Goal: Task Accomplishment & Management: Manage account settings

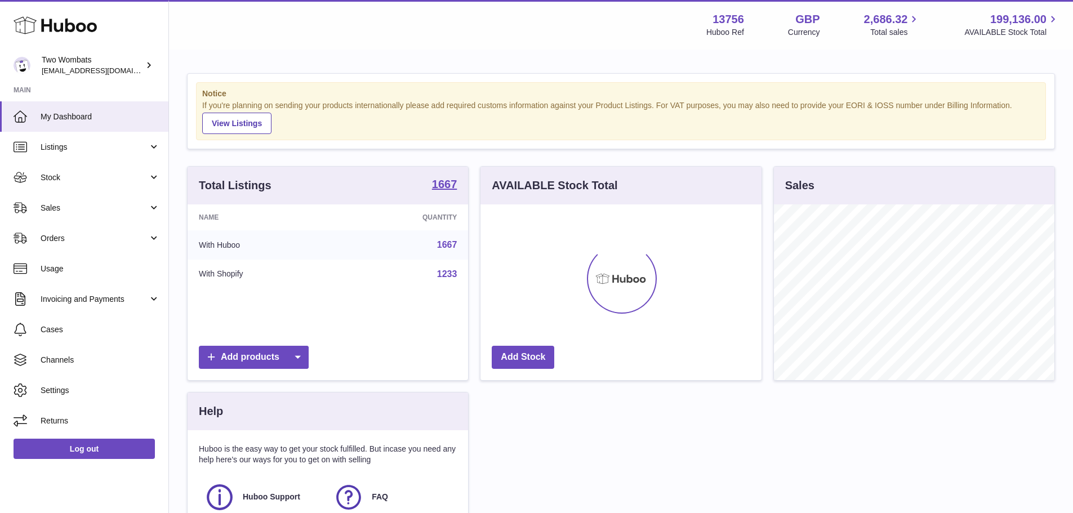
scroll to position [176, 281]
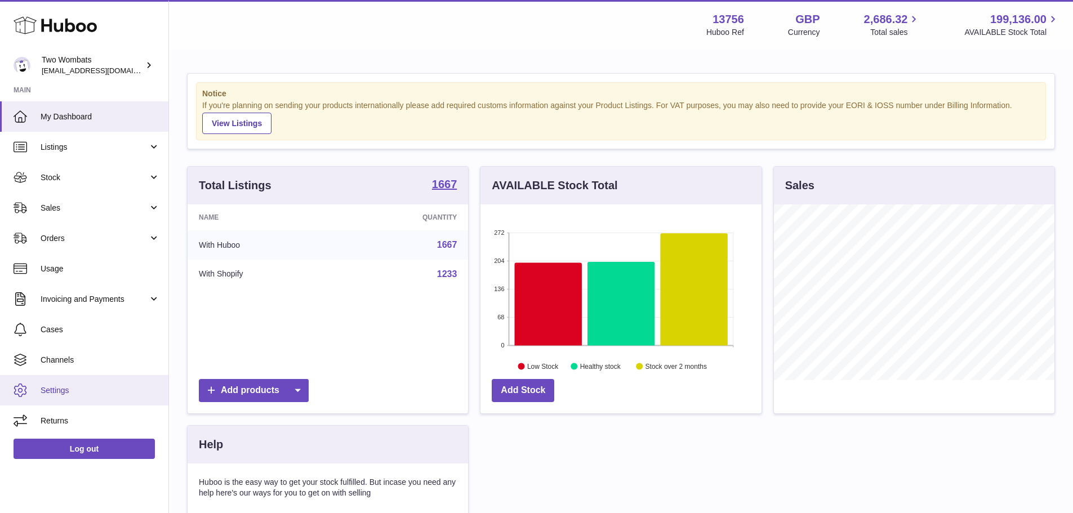
click at [66, 392] on span "Settings" at bounding box center [100, 390] width 119 height 11
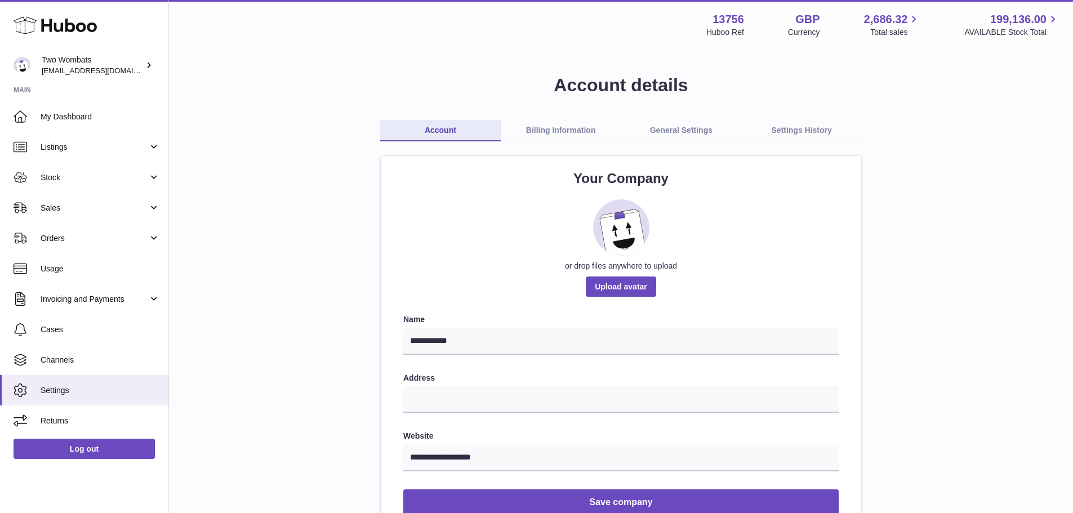
click at [669, 127] on link "General Settings" at bounding box center [681, 130] width 121 height 21
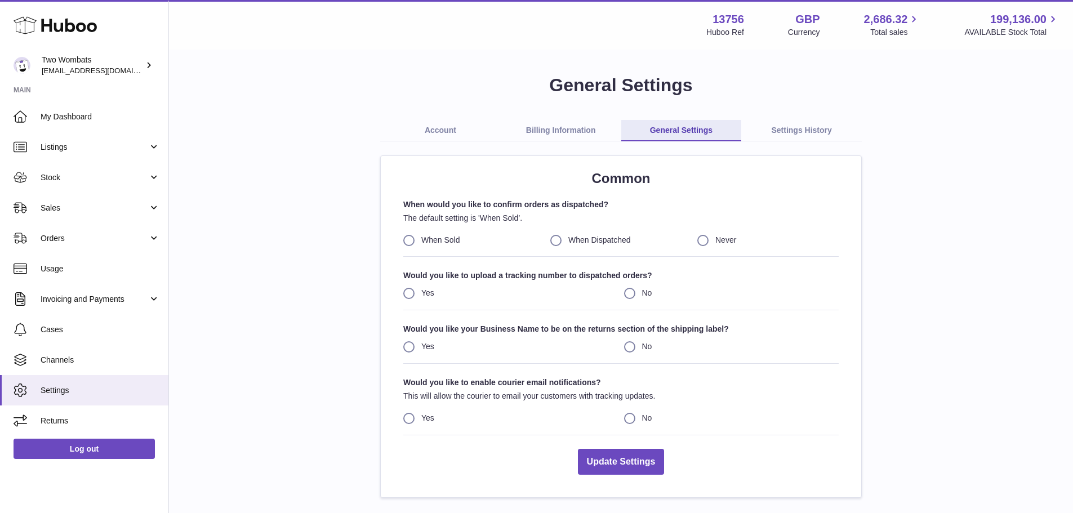
click at [444, 130] on link "Account" at bounding box center [440, 130] width 121 height 21
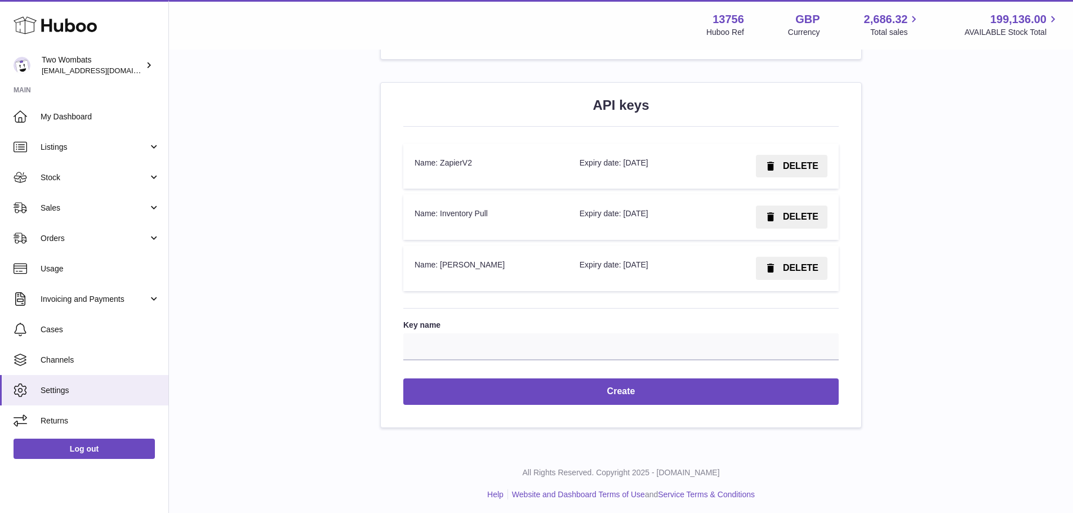
scroll to position [1342, 0]
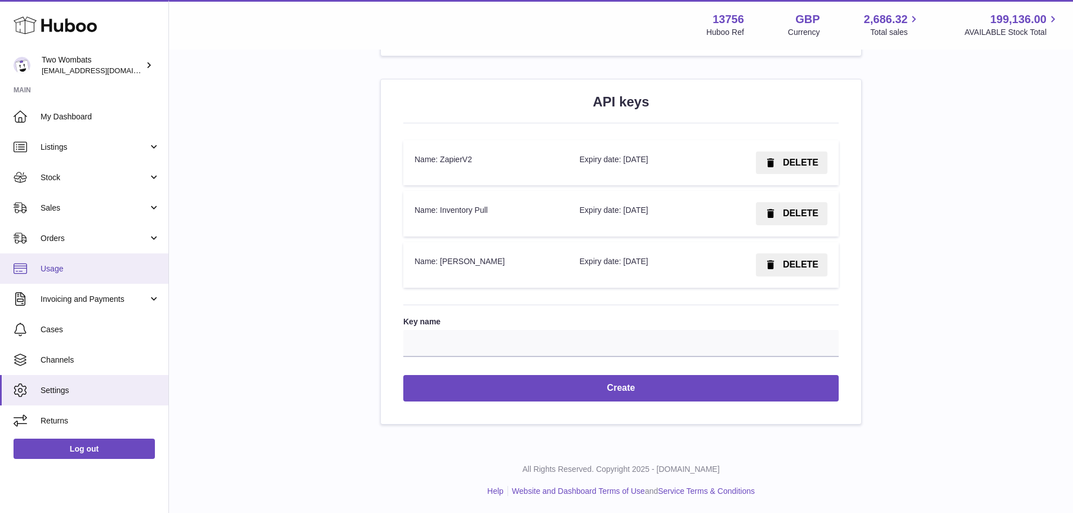
click at [83, 273] on span "Usage" at bounding box center [100, 269] width 119 height 11
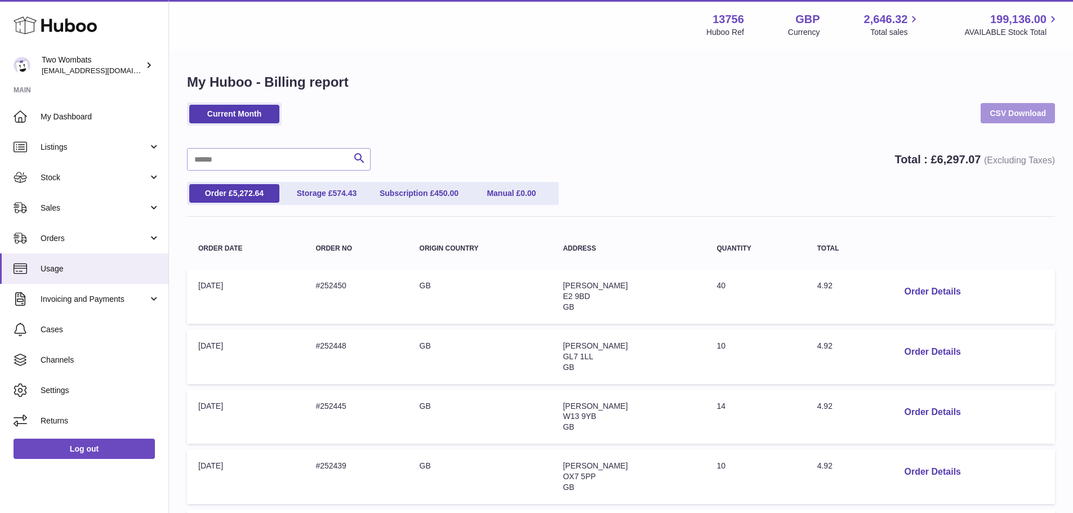
click at [1004, 120] on link "CSV Download" at bounding box center [1018, 113] width 74 height 20
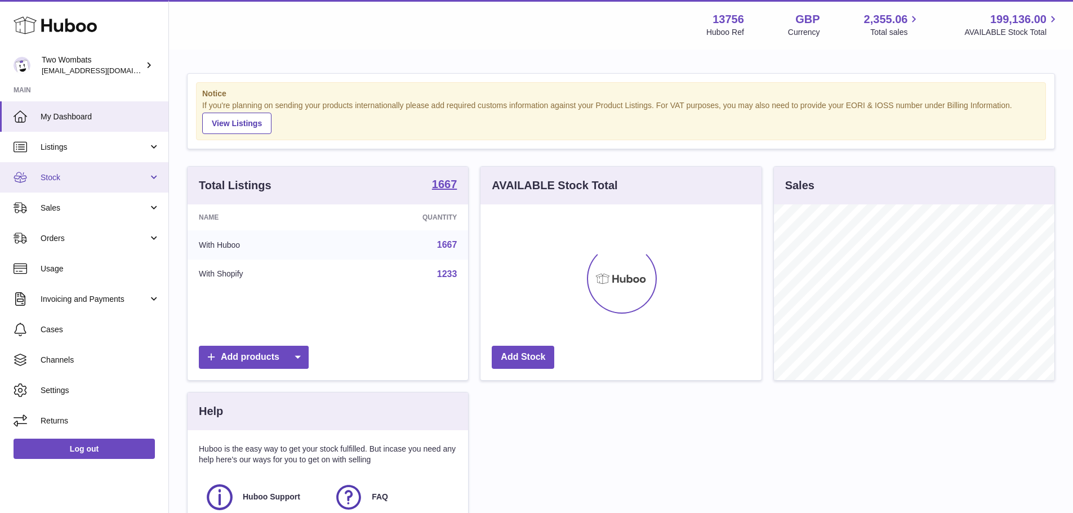
scroll to position [176, 281]
click at [56, 156] on link "Listings" at bounding box center [84, 147] width 168 height 30
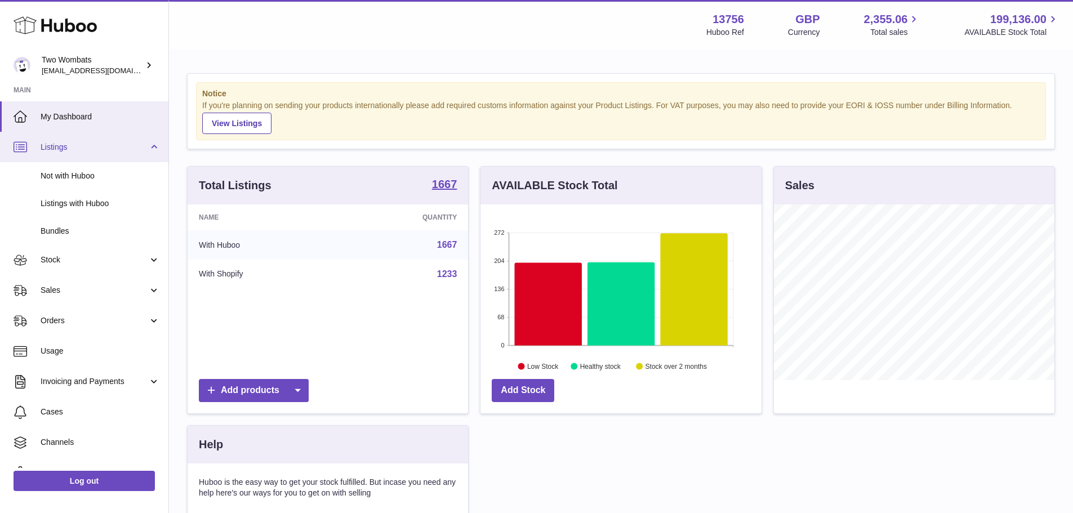
click at [56, 156] on link "Listings" at bounding box center [84, 147] width 168 height 30
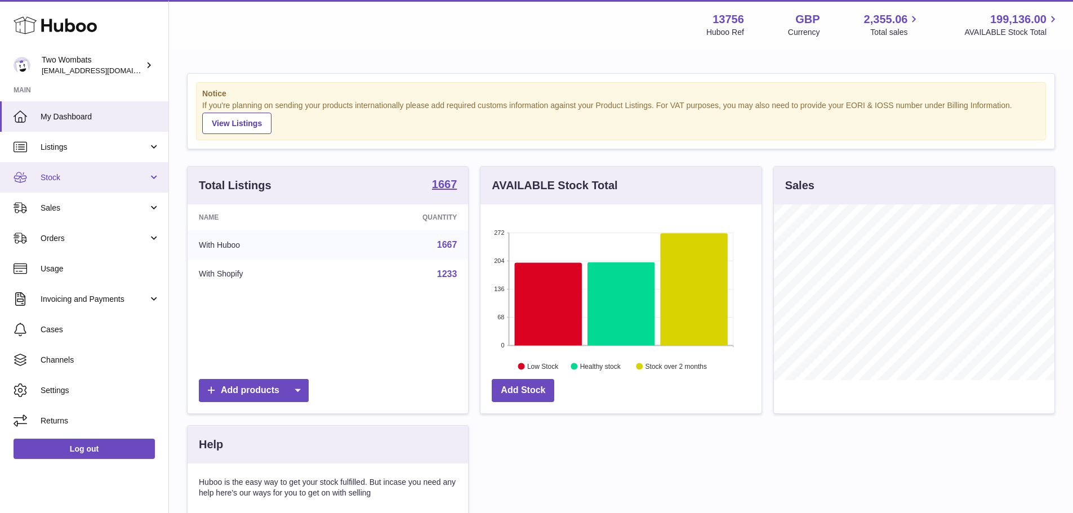
click at [66, 179] on span "Stock" at bounding box center [95, 177] width 108 height 11
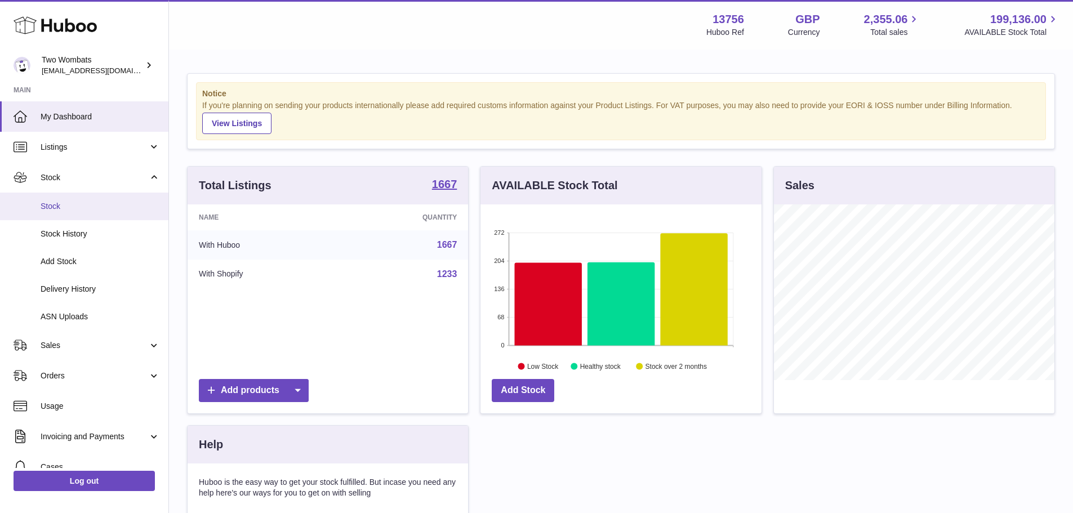
click at [52, 211] on span "Stock" at bounding box center [100, 206] width 119 height 11
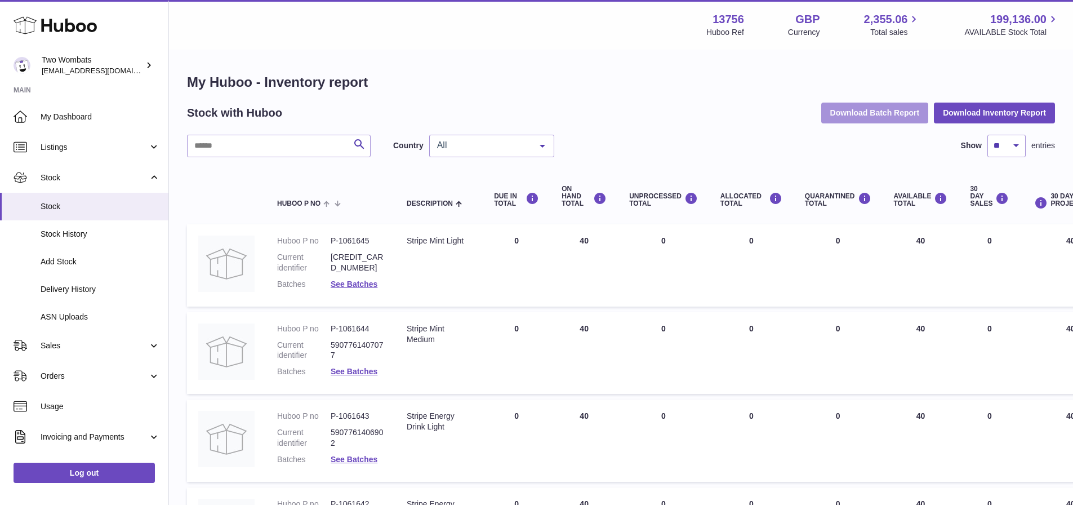
click at [888, 114] on button "Download Batch Report" at bounding box center [875, 113] width 108 height 20
